Goal: Task Accomplishment & Management: Use online tool/utility

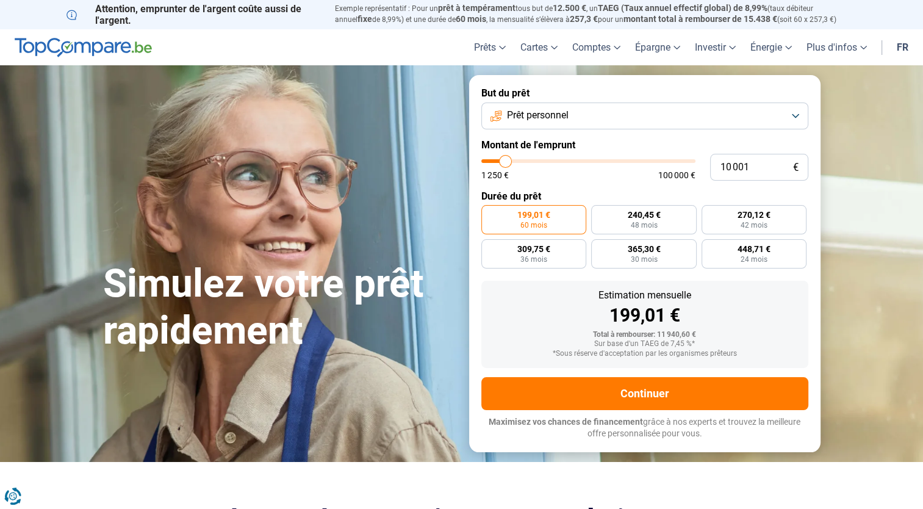
click at [505, 161] on input "range" at bounding box center [588, 161] width 214 height 4
type input "10000"
radio input "true"
click at [732, 168] on input "10 001" at bounding box center [759, 167] width 98 height 27
type input "101 001"
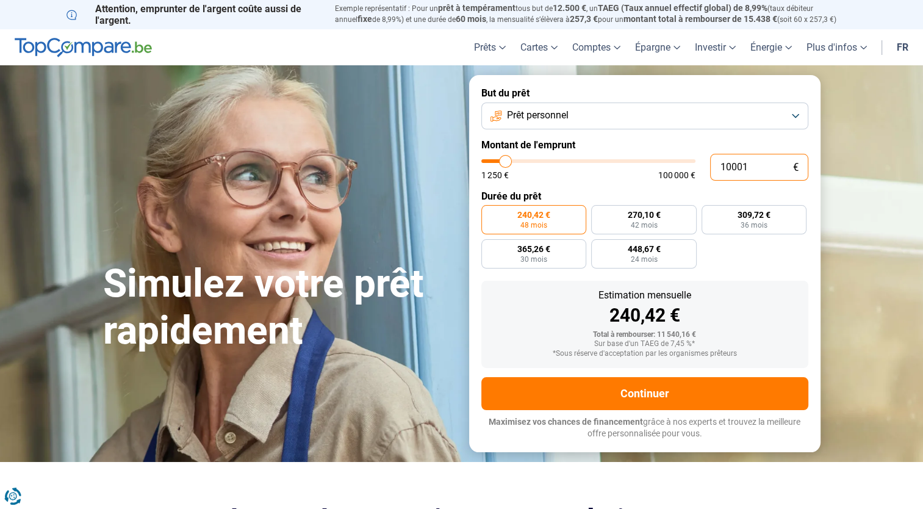
type input "100000"
type input "100 000"
type input "100000"
radio input "false"
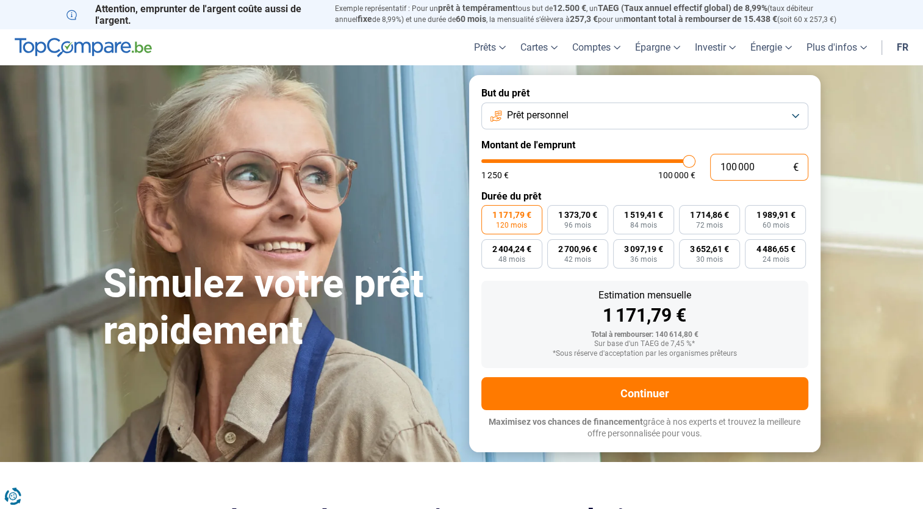
click at [731, 163] on input "100 000" at bounding box center [759, 167] width 98 height 27
type input "10 000"
type input "10000"
click at [731, 167] on input "10 000" at bounding box center [759, 167] width 98 height 27
radio input "true"
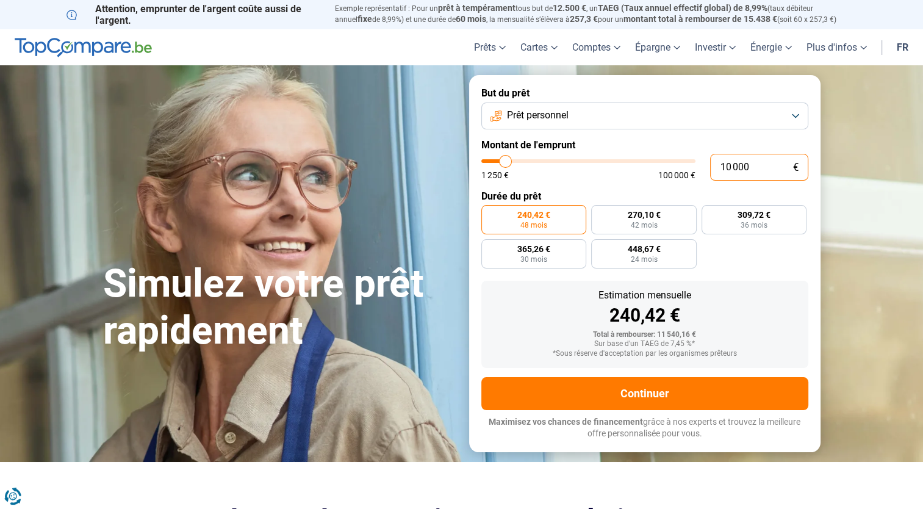
type input "1 000"
type input "1250"
type input "11 000"
type input "11000"
radio input "false"
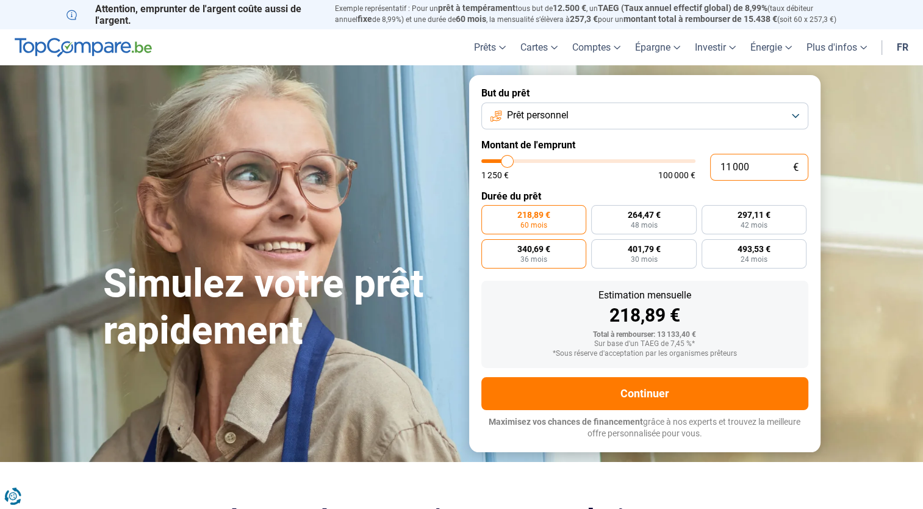
type input "11 000"
click at [546, 246] on span "340,69 €" at bounding box center [533, 249] width 33 height 9
click at [489, 246] on input "340,69 € 36 mois" at bounding box center [485, 243] width 8 height 8
radio input "true"
click at [730, 167] on input "10 001" at bounding box center [759, 167] width 98 height 27
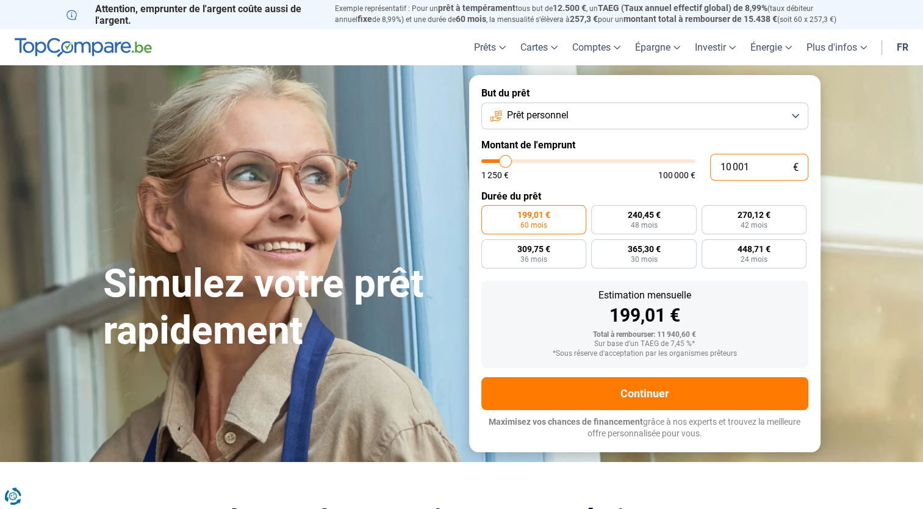
type input "1 001"
type input "1250"
type input "19 001"
type input "19000"
radio input "false"
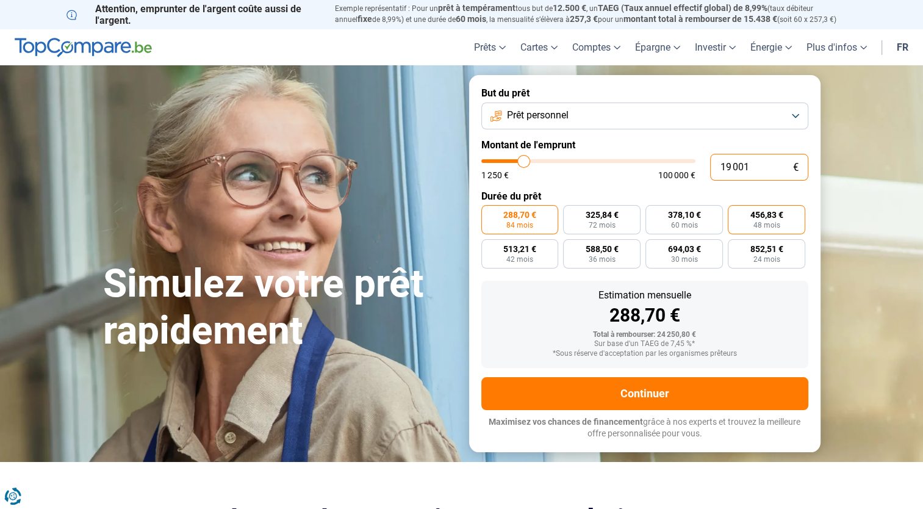
type input "19 001"
click at [764, 223] on span "48 mois" at bounding box center [767, 225] width 27 height 7
click at [736, 213] on input "456,83 € 48 mois" at bounding box center [732, 209] width 8 height 8
radio input "true"
click at [731, 167] on input "19 001" at bounding box center [759, 167] width 98 height 27
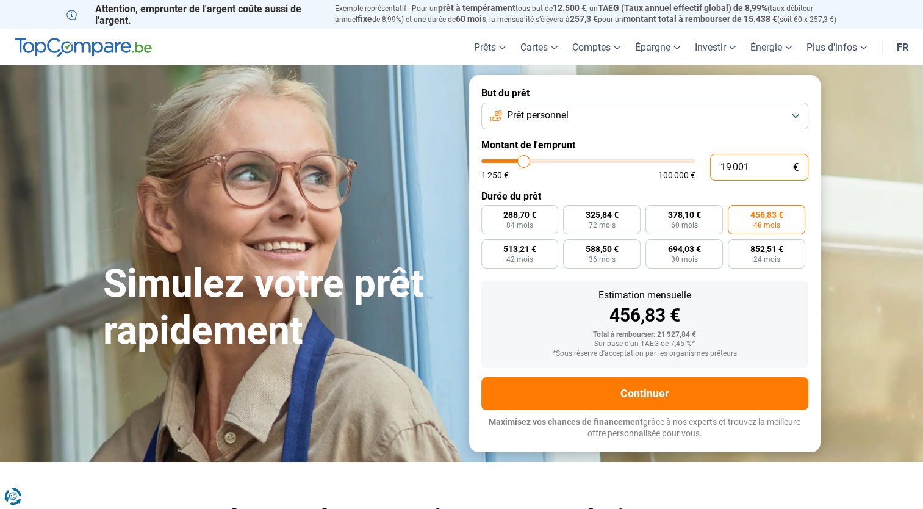
type input "1 001"
type input "1250"
type input "10 001"
type input "10000"
radio input "true"
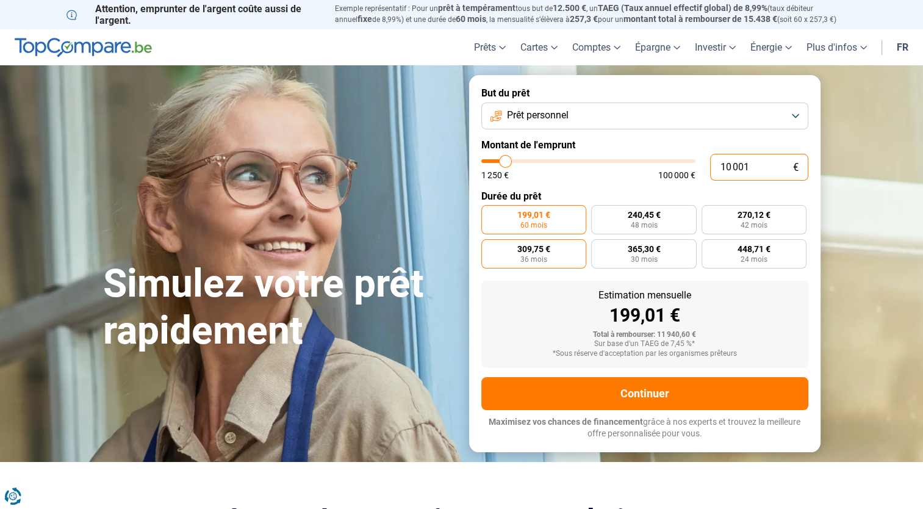
type input "10 001"
click at [555, 254] on label "309,75 € 36 mois" at bounding box center [534, 253] width 106 height 29
click at [489, 247] on input "309,75 € 36 mois" at bounding box center [485, 243] width 8 height 8
radio input "true"
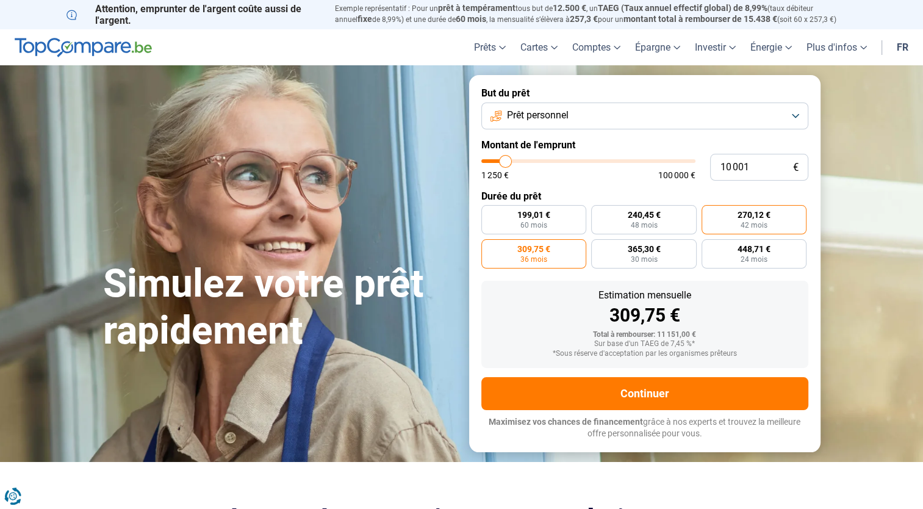
click at [745, 223] on span "42 mois" at bounding box center [754, 225] width 27 height 7
click at [710, 213] on input "270,12 € 42 mois" at bounding box center [706, 209] width 8 height 8
radio input "true"
click at [733, 168] on input "10 001" at bounding box center [759, 167] width 98 height 27
type input "1 001"
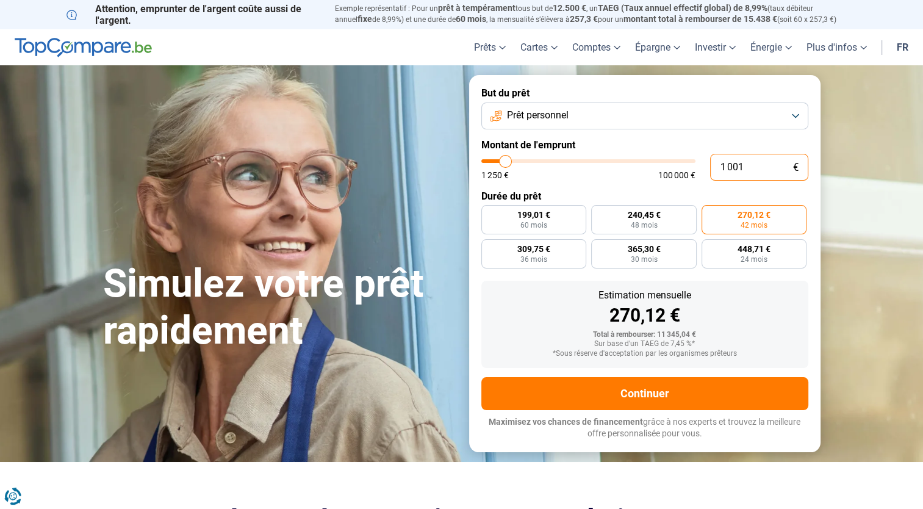
type input "1250"
type input "10 019"
type input "10000"
radio input "true"
click at [730, 170] on input "10 019" at bounding box center [759, 167] width 98 height 27
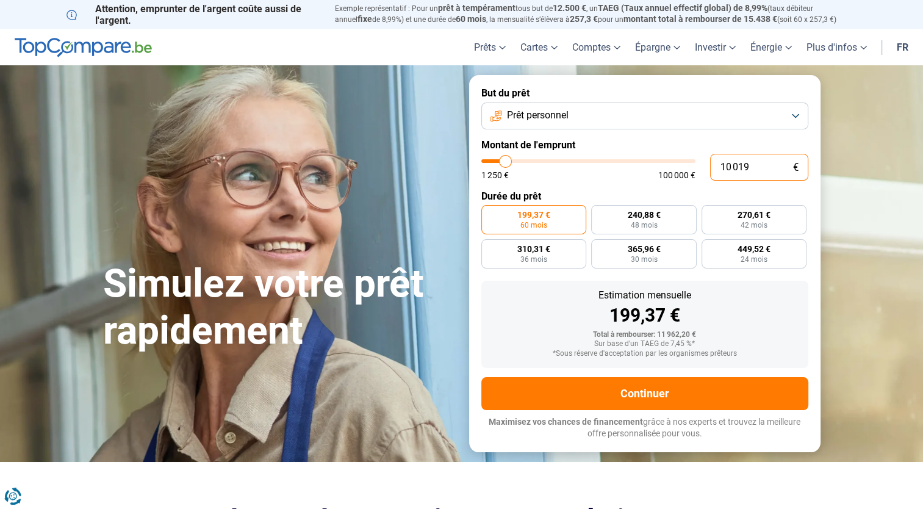
click at [727, 169] on input "10 019" at bounding box center [759, 167] width 98 height 27
type input "19"
type input "1250"
type input "192"
type input "1250"
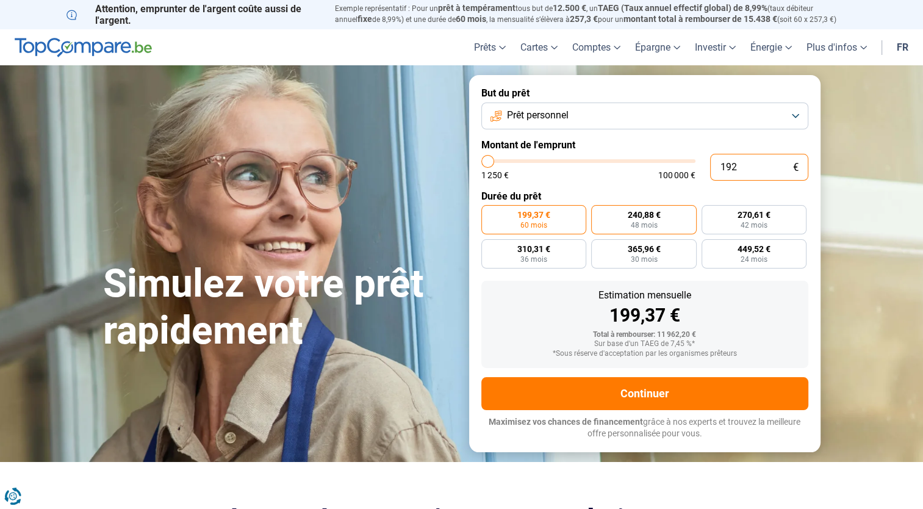
type input "19"
type input "1250"
type input "1"
type input "1250"
type input "0"
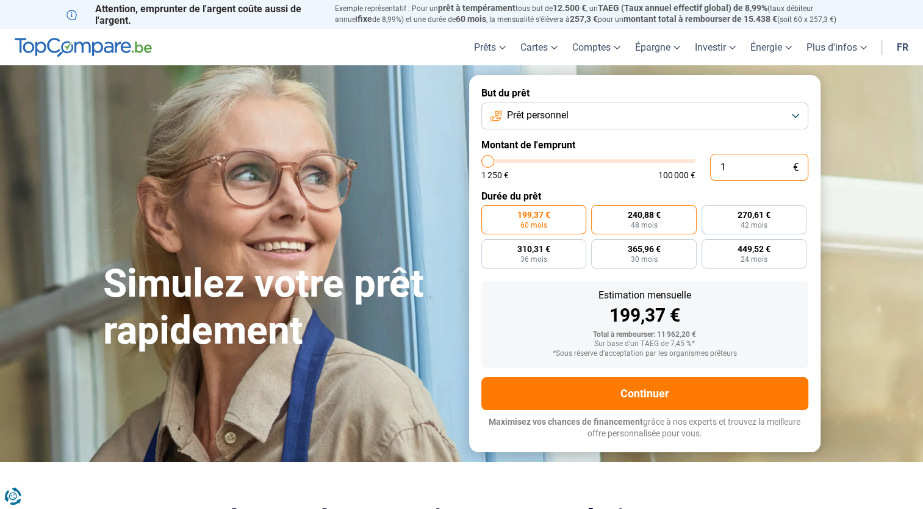
type input "1250"
type input "2"
type input "1250"
type input "20"
type input "1250"
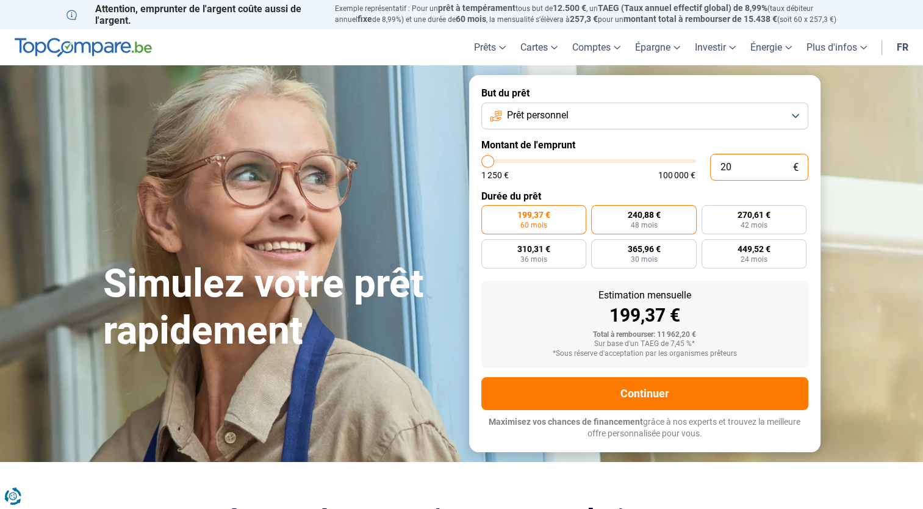
type input "200"
type input "1250"
type input "2 000"
type input "2000"
type input "20 000"
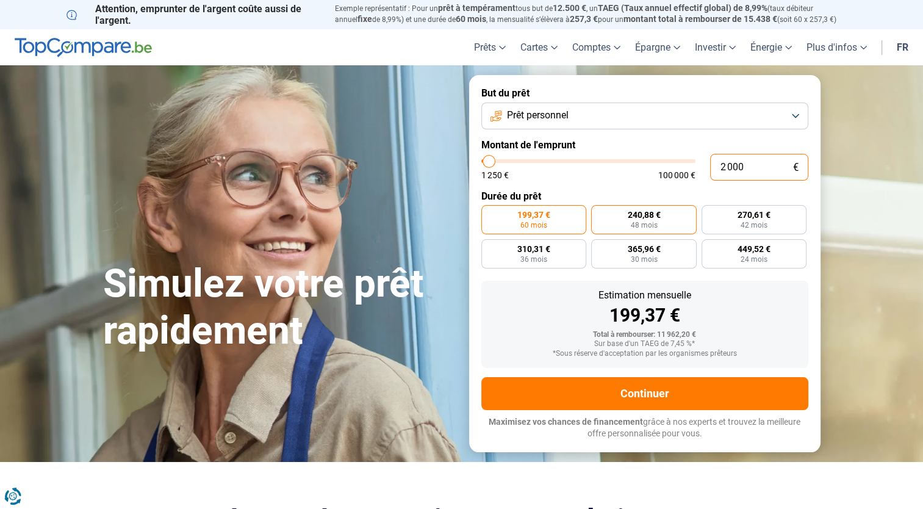
type input "20000"
radio input "false"
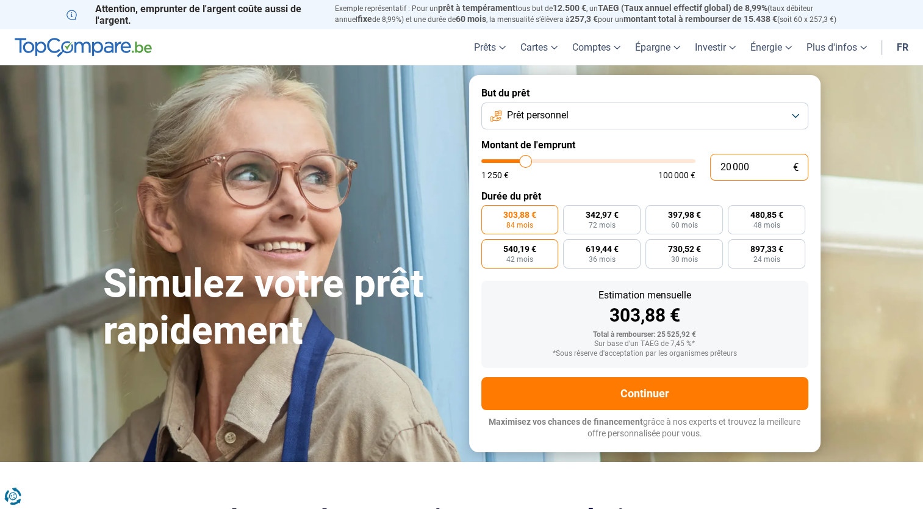
type input "20 000"
click at [536, 256] on label "540,19 € 42 mois" at bounding box center [519, 253] width 77 height 29
click at [489, 247] on input "540,19 € 42 mois" at bounding box center [485, 243] width 8 height 8
radio input "true"
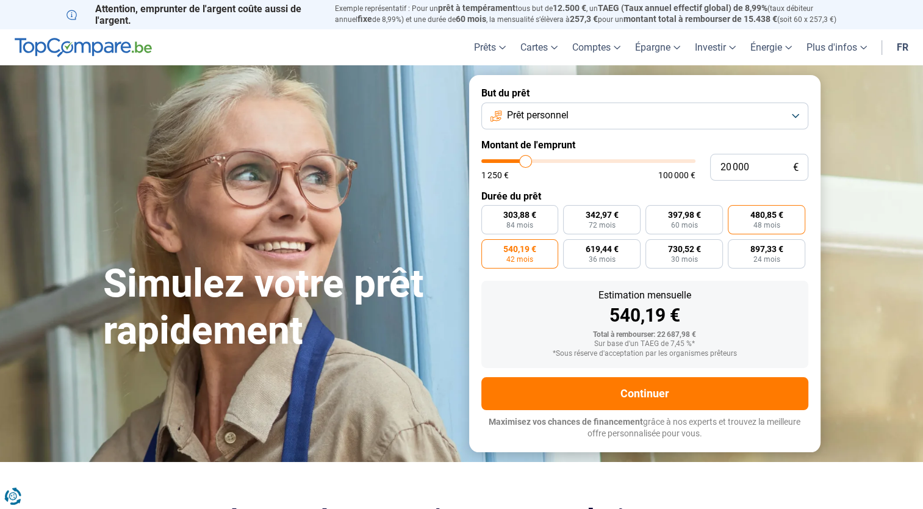
click at [770, 225] on span "48 mois" at bounding box center [767, 225] width 27 height 7
click at [736, 213] on input "480,85 € 48 mois" at bounding box center [732, 209] width 8 height 8
radio input "true"
click at [729, 166] on input "20 000" at bounding box center [759, 167] width 98 height 27
type input "2 000"
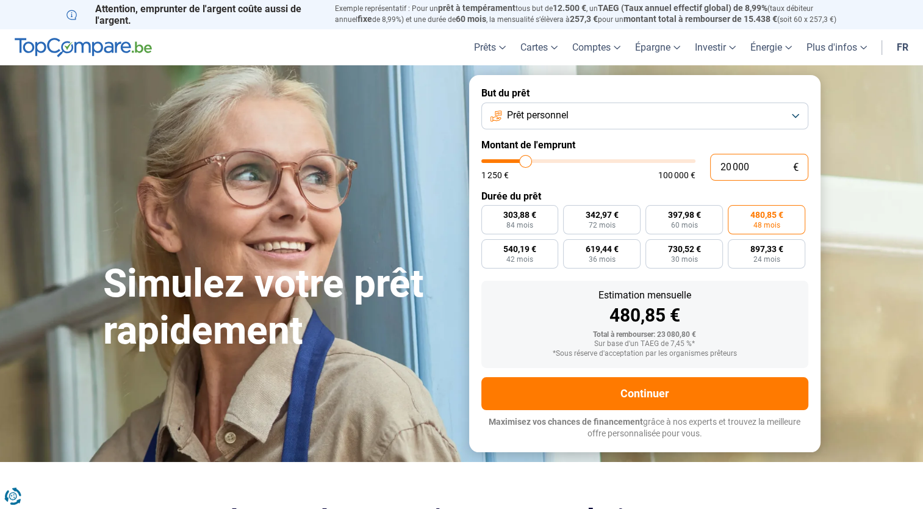
type input "2000"
type input "0"
type input "1250"
type input "1"
type input "1250"
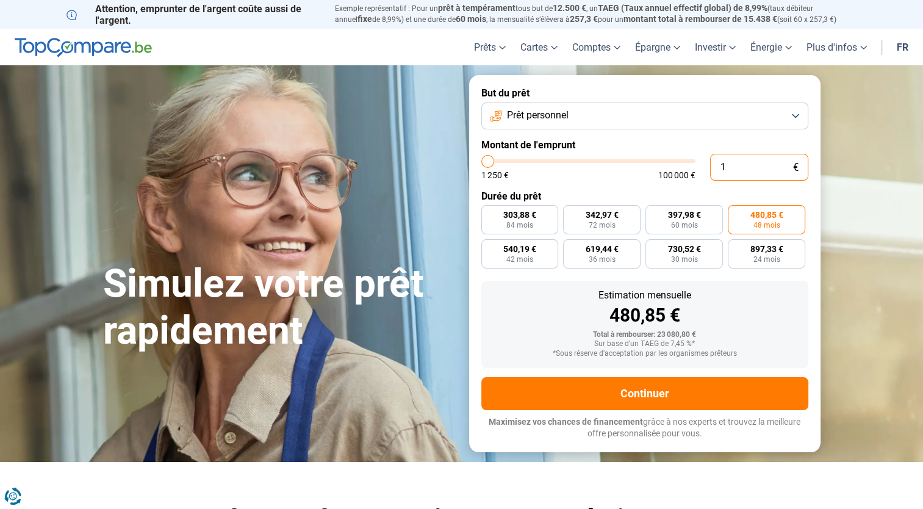
type input "10"
type input "1250"
type input "1 250"
type input "1250"
radio input "true"
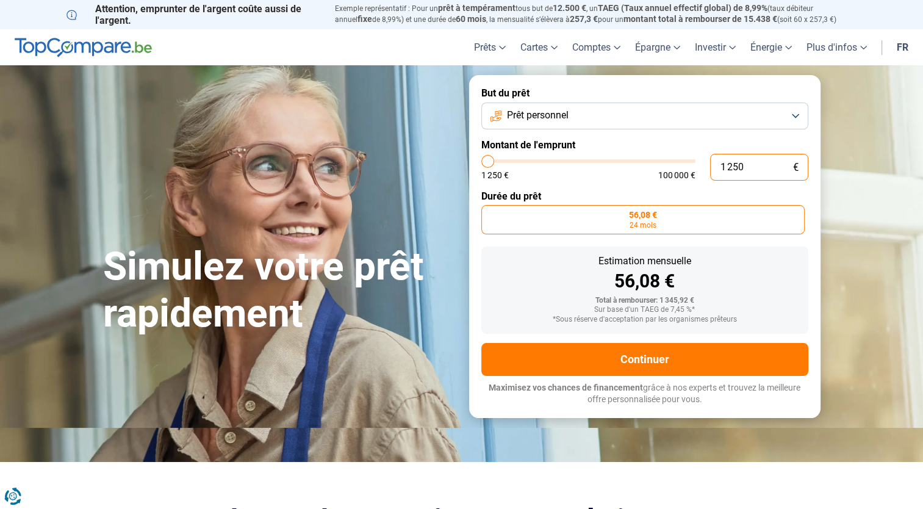
type input "12 500"
type input "12500"
type input "125 000"
type input "100000"
type input "100 000"
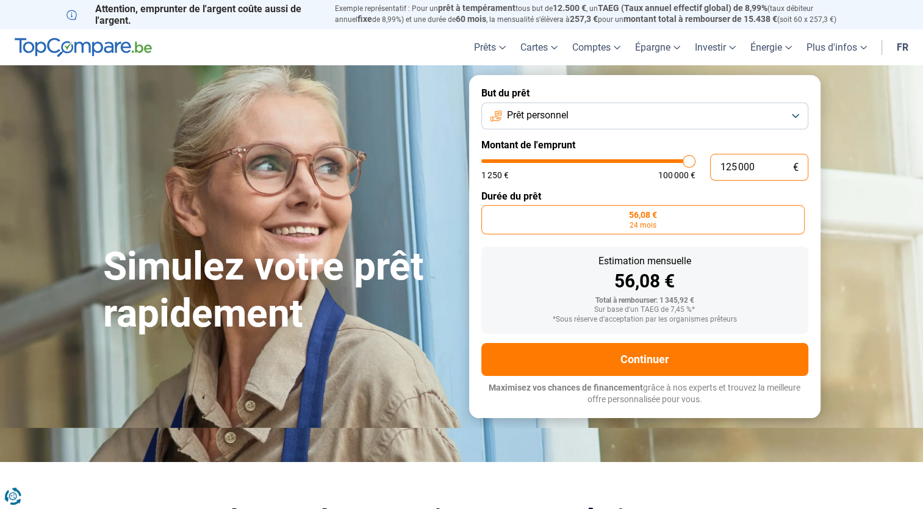
type input "100000"
radio input "false"
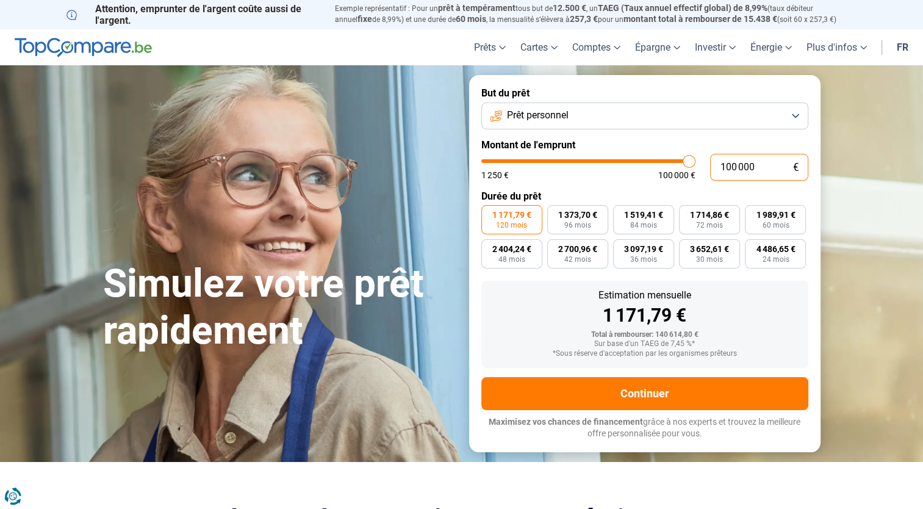
click at [737, 167] on input "100 000" at bounding box center [759, 167] width 98 height 27
click at [758, 164] on input "100 000" at bounding box center [759, 167] width 98 height 27
type input "10 000"
type input "10000"
radio input "true"
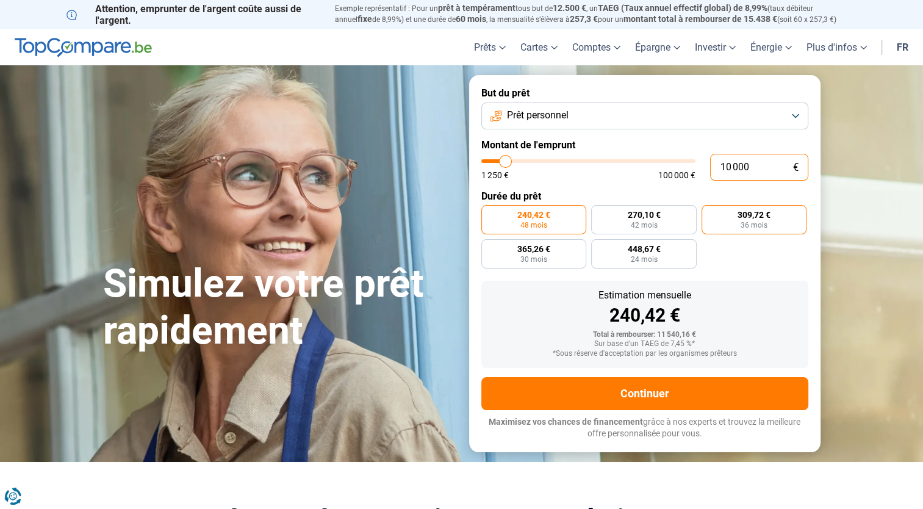
type input "10 000"
click at [768, 219] on span "309,72 €" at bounding box center [754, 215] width 33 height 9
click at [710, 213] on input "309,72 € 36 mois" at bounding box center [706, 209] width 8 height 8
radio input "true"
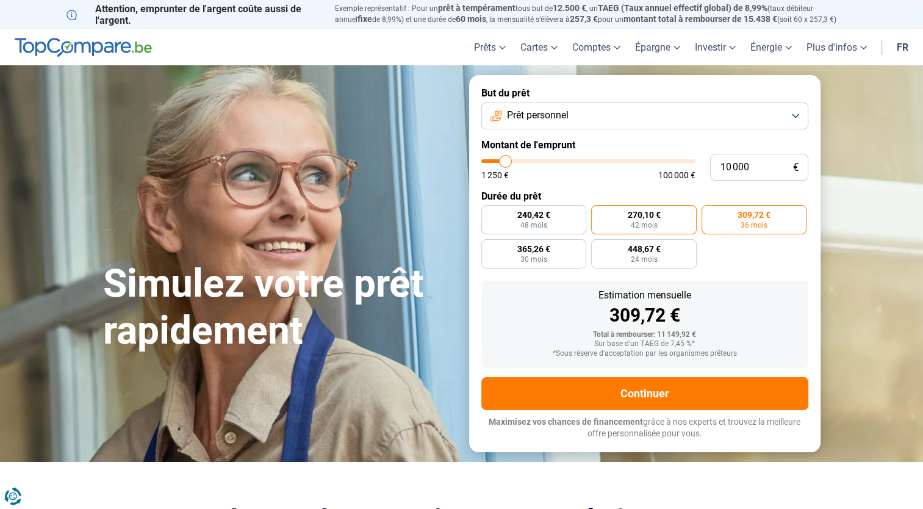
click at [647, 228] on span "42 mois" at bounding box center [643, 225] width 27 height 7
click at [599, 213] on input "270,10 € 42 mois" at bounding box center [595, 209] width 8 height 8
radio input "true"
click at [649, 226] on span "42 mois" at bounding box center [643, 225] width 27 height 7
click at [599, 213] on input "270,10 € 42 mois" at bounding box center [595, 209] width 8 height 8
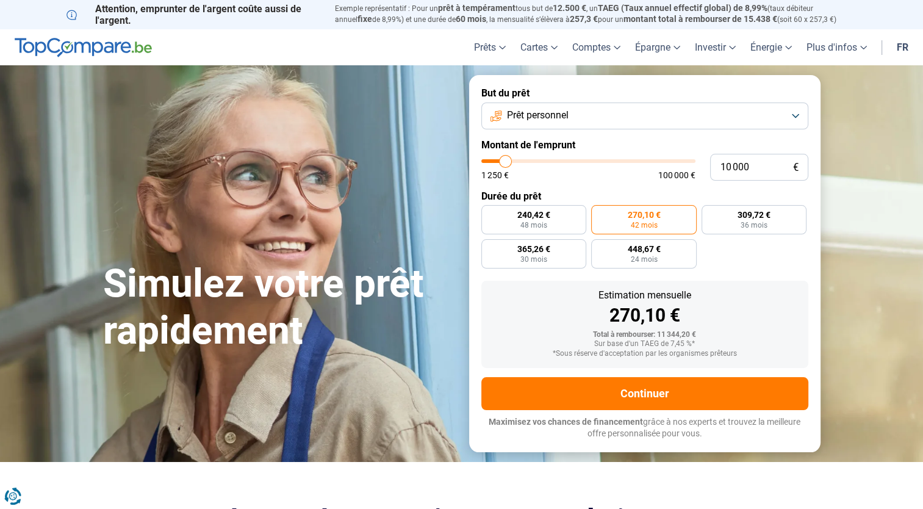
click at [792, 118] on button "Prêt personnel" at bounding box center [644, 116] width 327 height 27
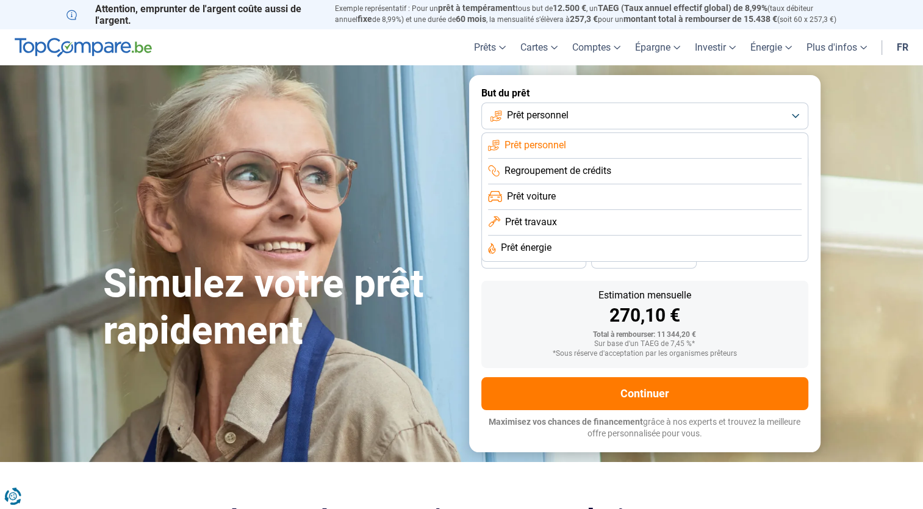
click at [648, 172] on li "Regroupement de crédits" at bounding box center [645, 172] width 314 height 26
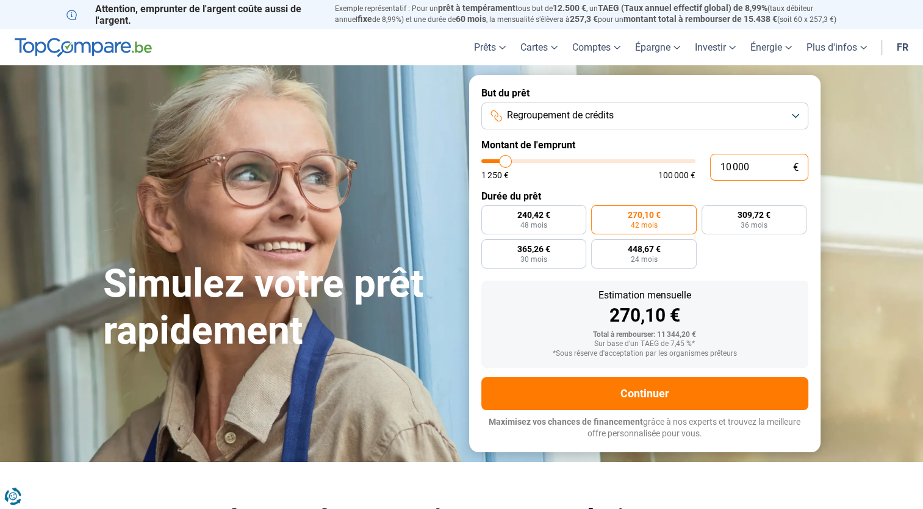
click at [727, 167] on input "10 000" at bounding box center [759, 167] width 98 height 27
type input "0"
type input "1250"
type input "2"
type input "1250"
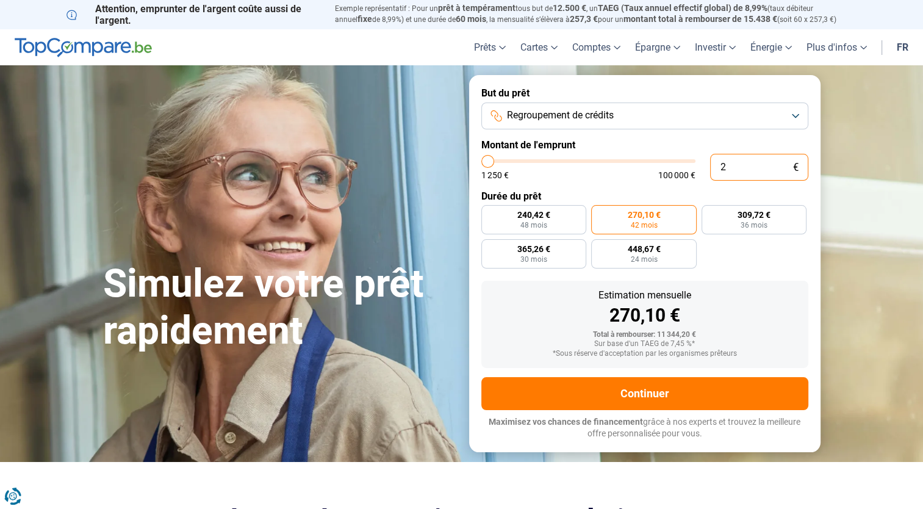
type input "20"
type input "1250"
type input "1 250"
type input "1250"
radio input "true"
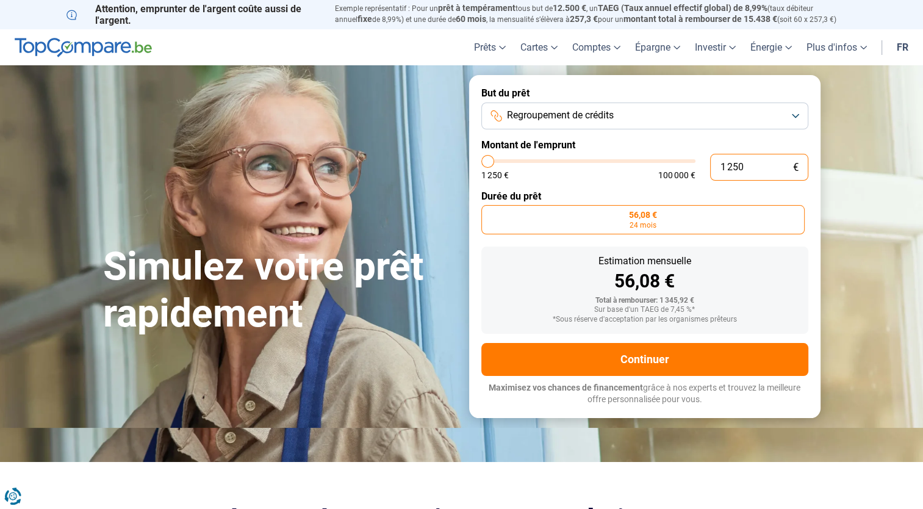
type input "12 500"
type input "12500"
type input "125 000"
type input "100000"
type input "12 500"
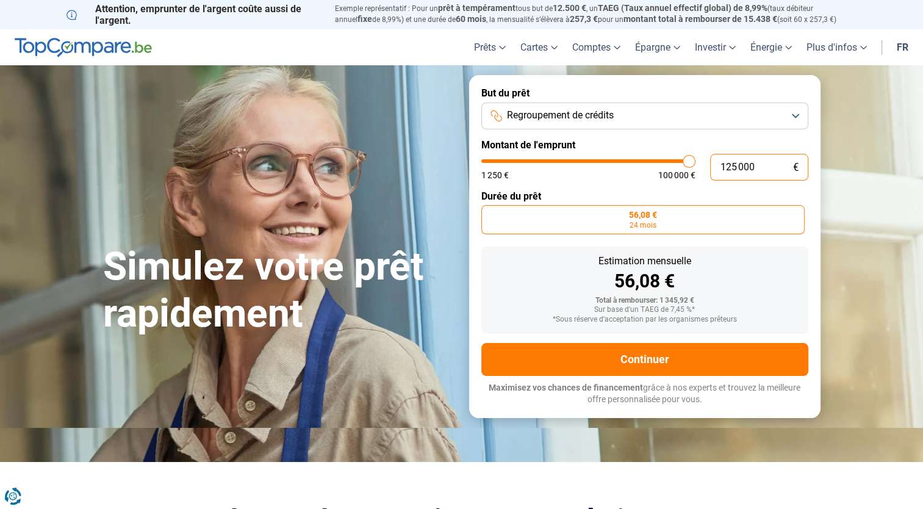
type input "12500"
type input "1 250"
type input "1250"
type input "125"
type input "1250"
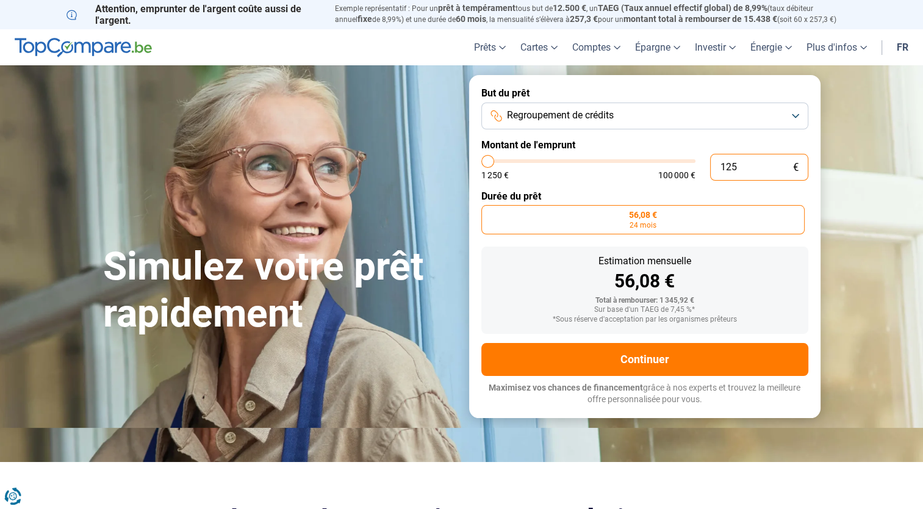
type input "12"
type input "1250"
type input "1"
type input "1250"
type input "0"
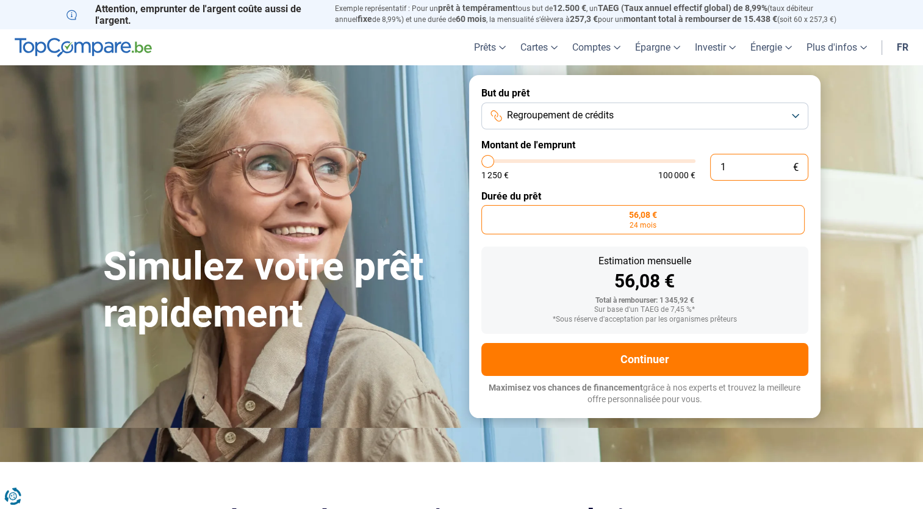
type input "1250"
type input "2"
type input "1250"
type input "20"
type input "1250"
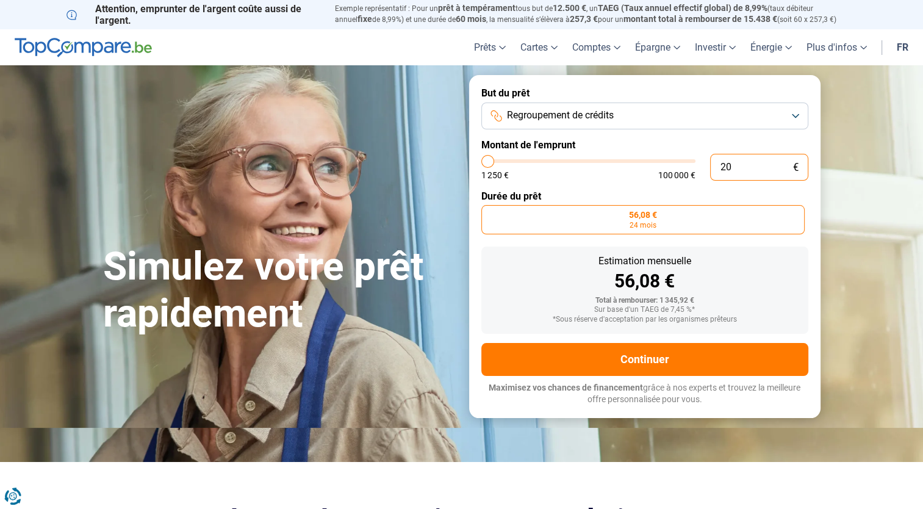
type input "200"
type input "1250"
type input "2 000"
type input "2000"
type input "20 000"
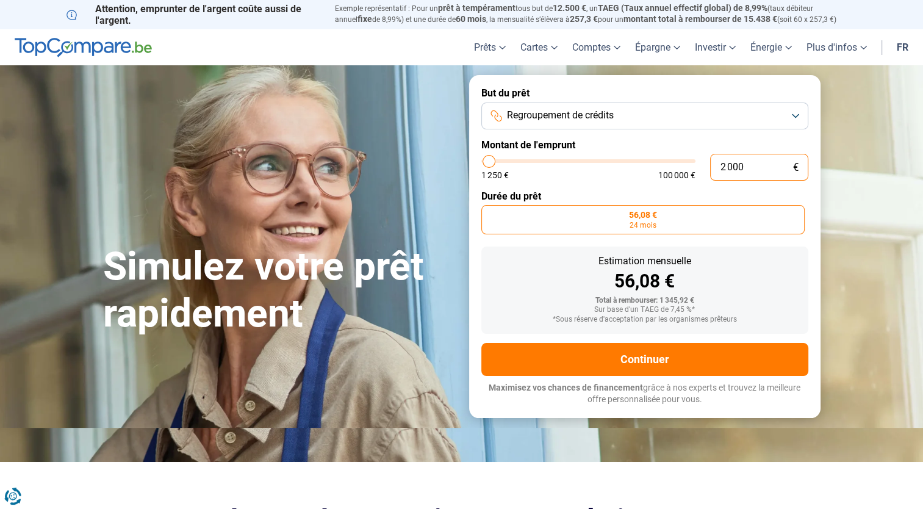
type input "20000"
radio input "false"
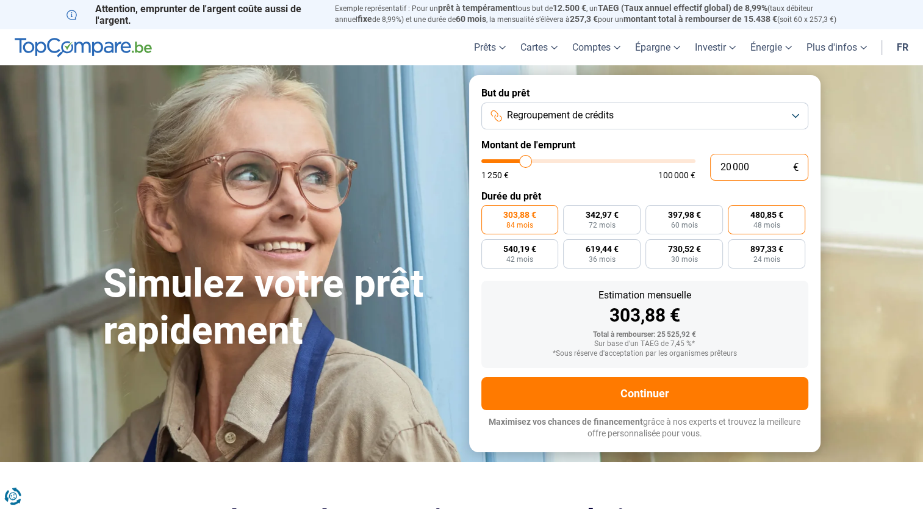
type input "20 000"
click at [776, 217] on span "480,85 €" at bounding box center [767, 215] width 33 height 9
click at [736, 213] on input "480,85 € 48 mois" at bounding box center [732, 209] width 8 height 8
radio input "true"
